Goal: Check status: Check status

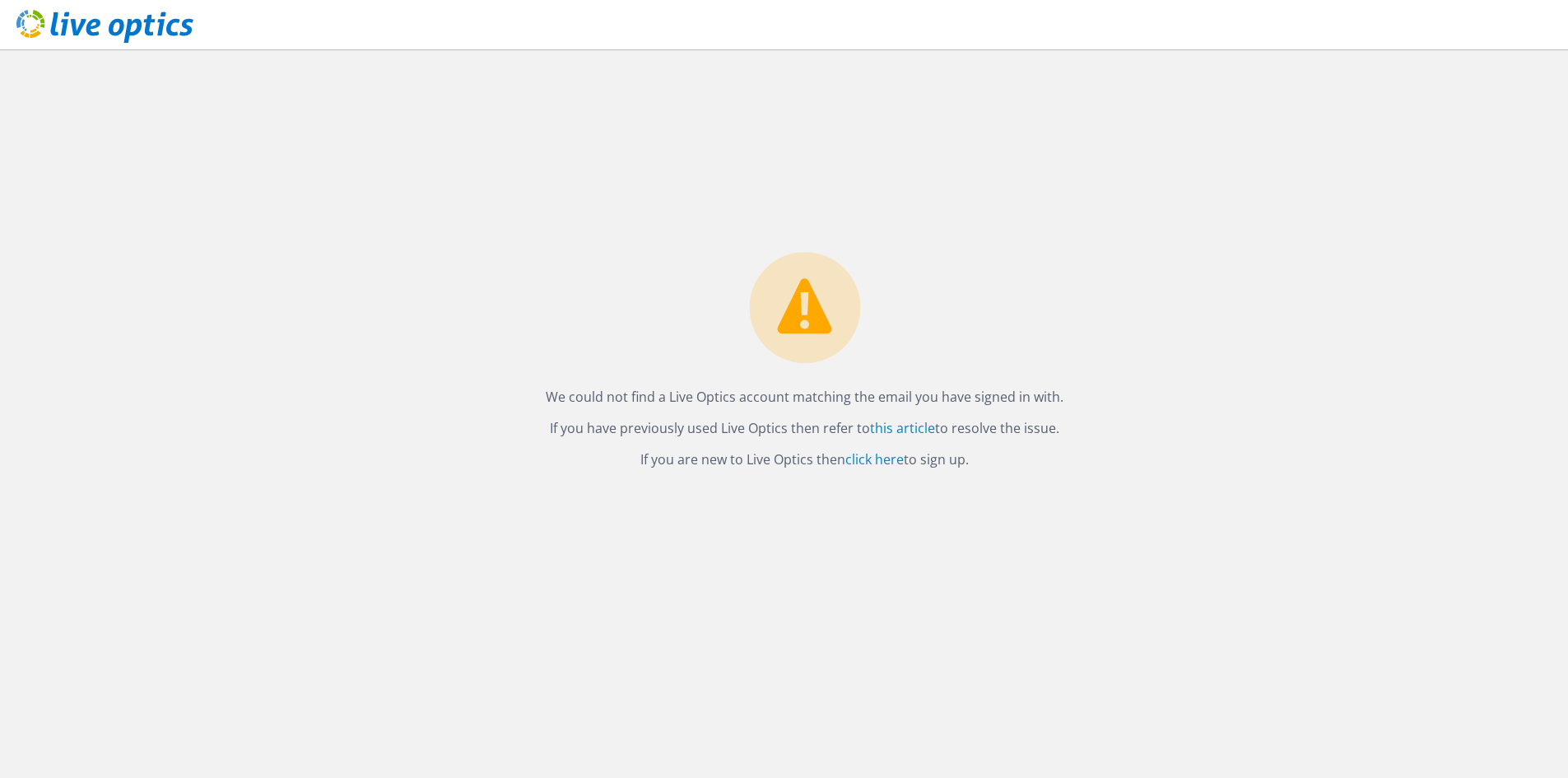
click at [80, 29] on use at bounding box center [104, 26] width 177 height 33
click at [123, 28] on use at bounding box center [104, 26] width 177 height 33
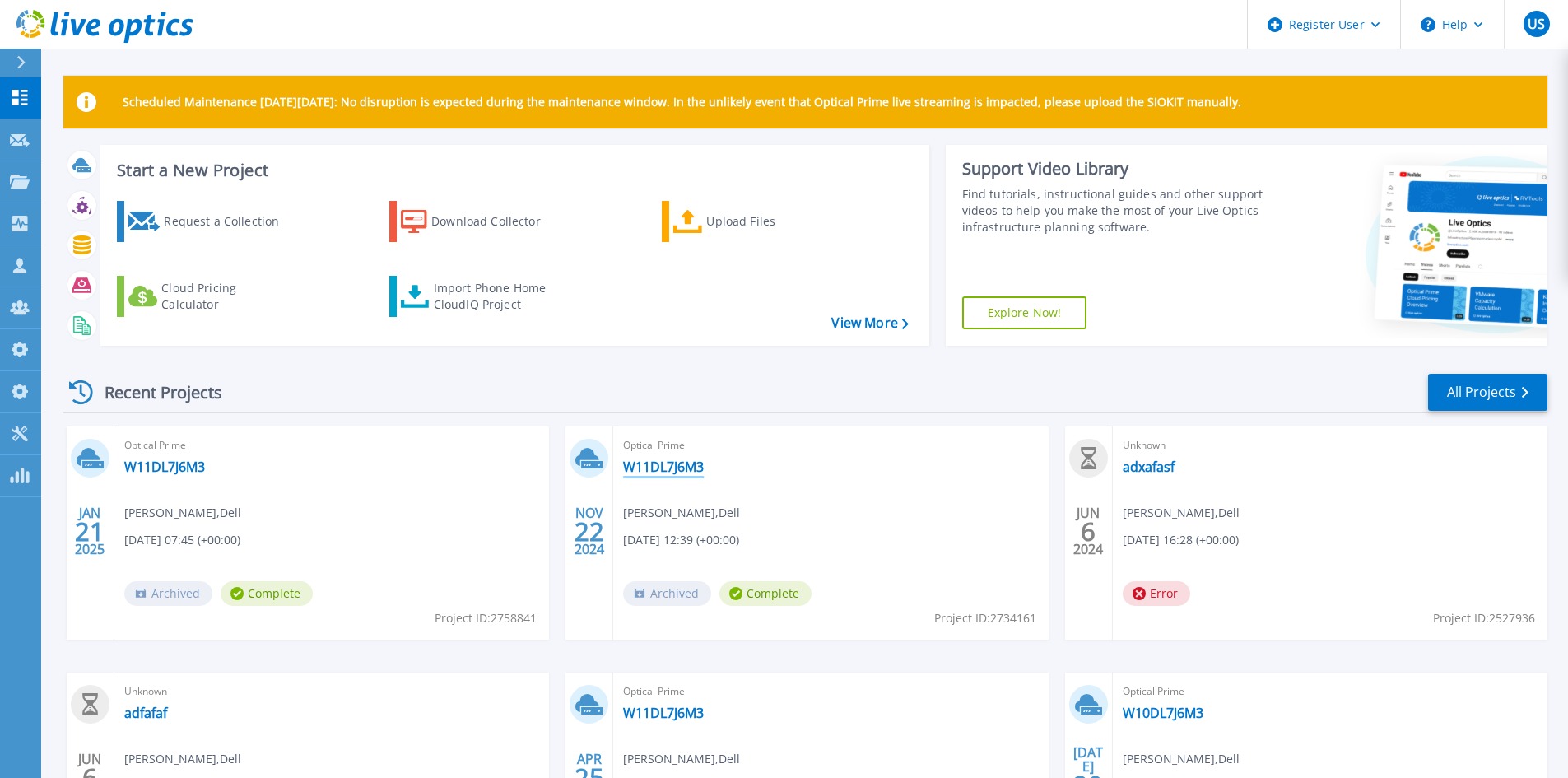
click at [653, 461] on link "W11DL7J6M3" at bounding box center [663, 466] width 80 height 16
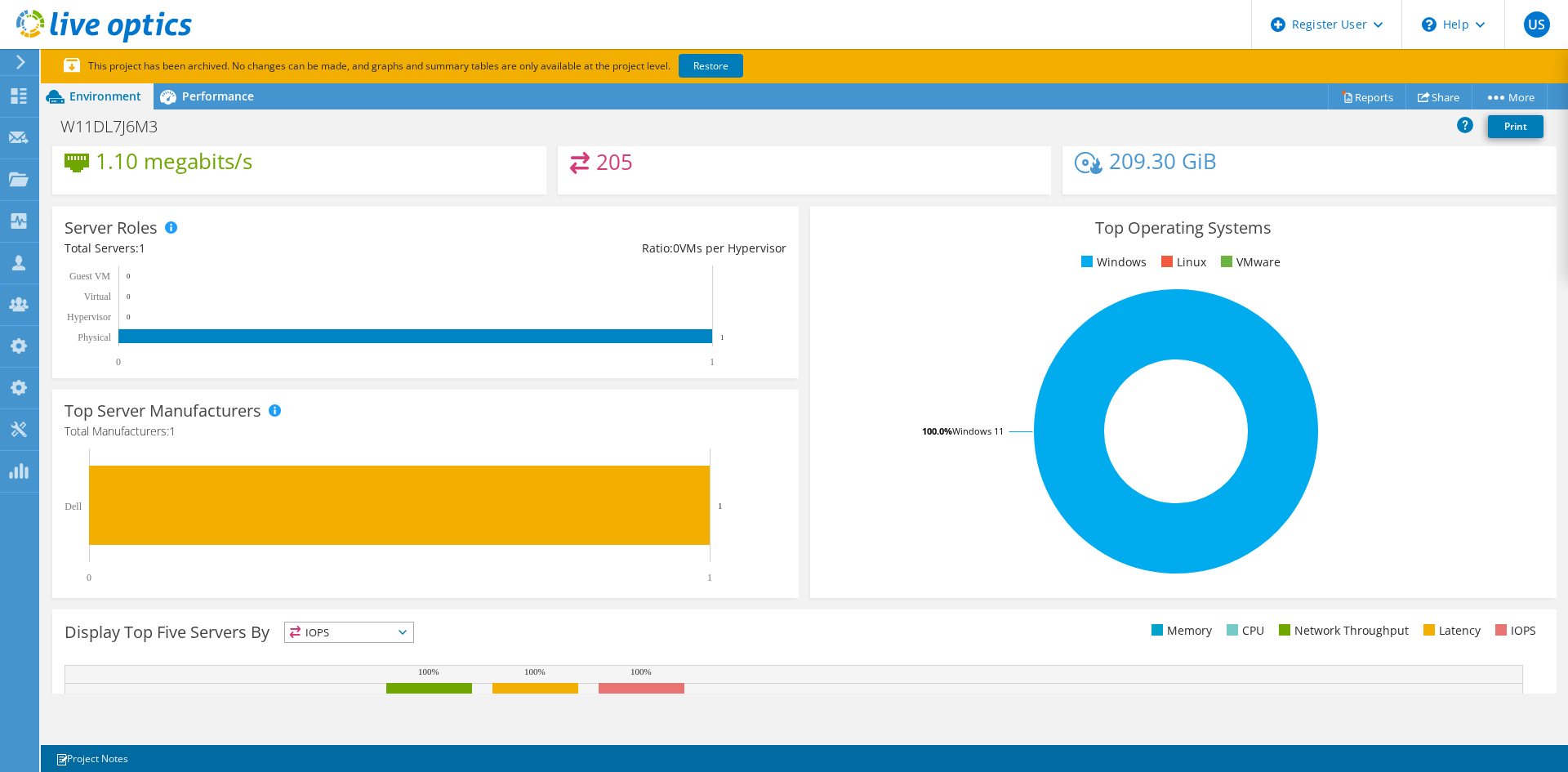
scroll to position [326, 0]
